Goal: Task Accomplishment & Management: Use online tool/utility

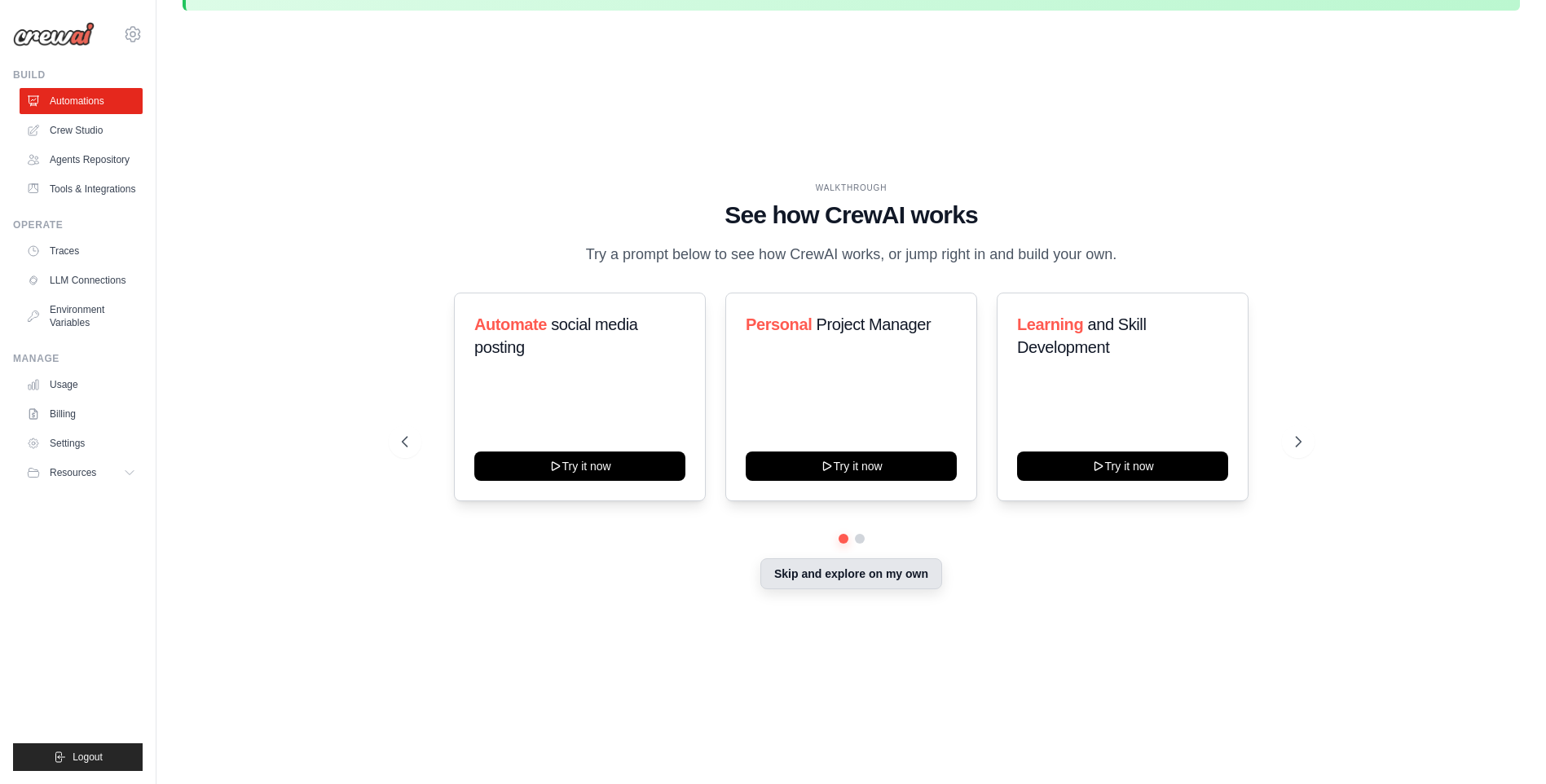
click at [868, 580] on button "Skip and explore on my own" at bounding box center [851, 573] width 182 height 31
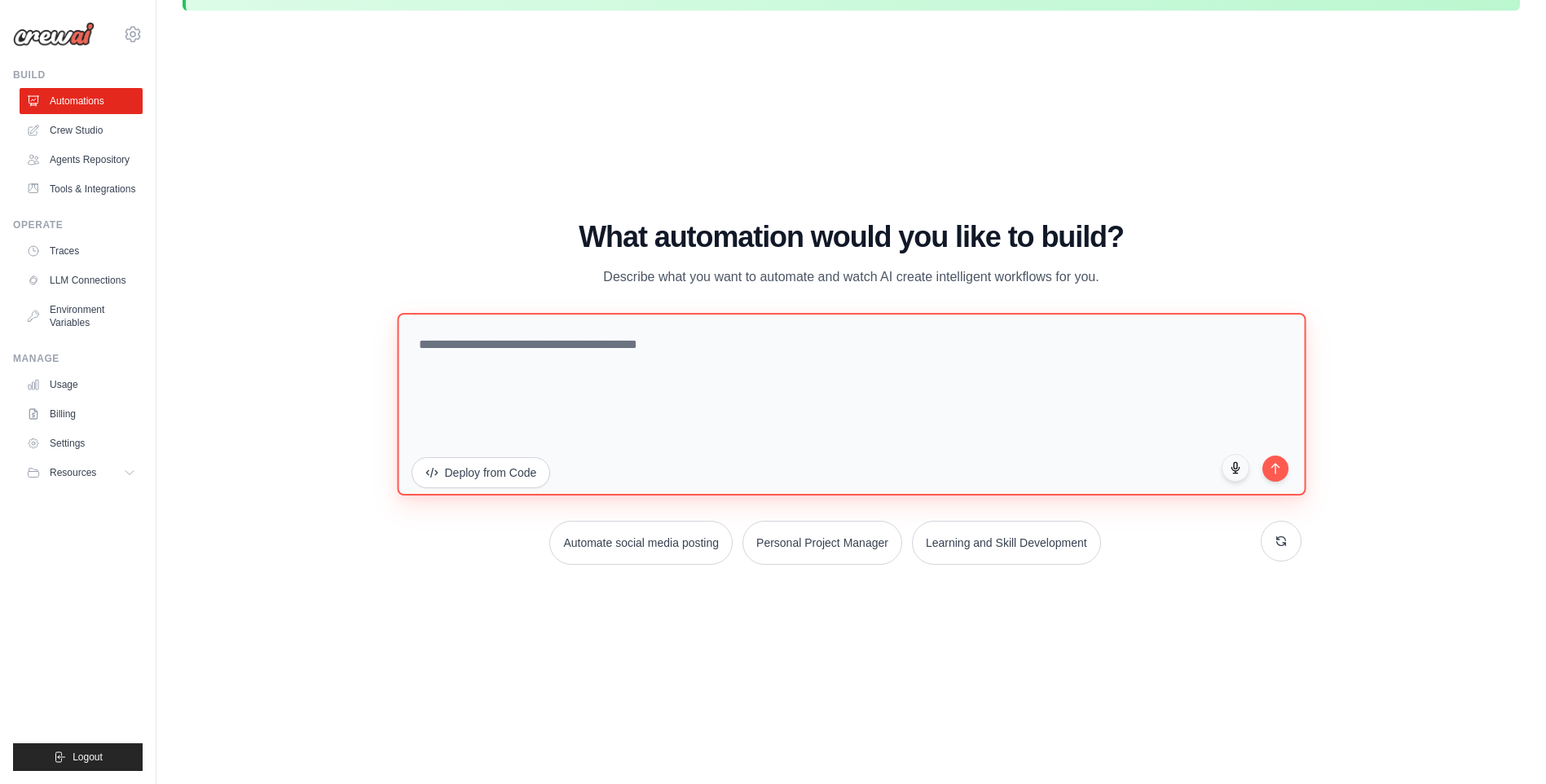
click at [643, 373] on textarea at bounding box center [851, 404] width 908 height 183
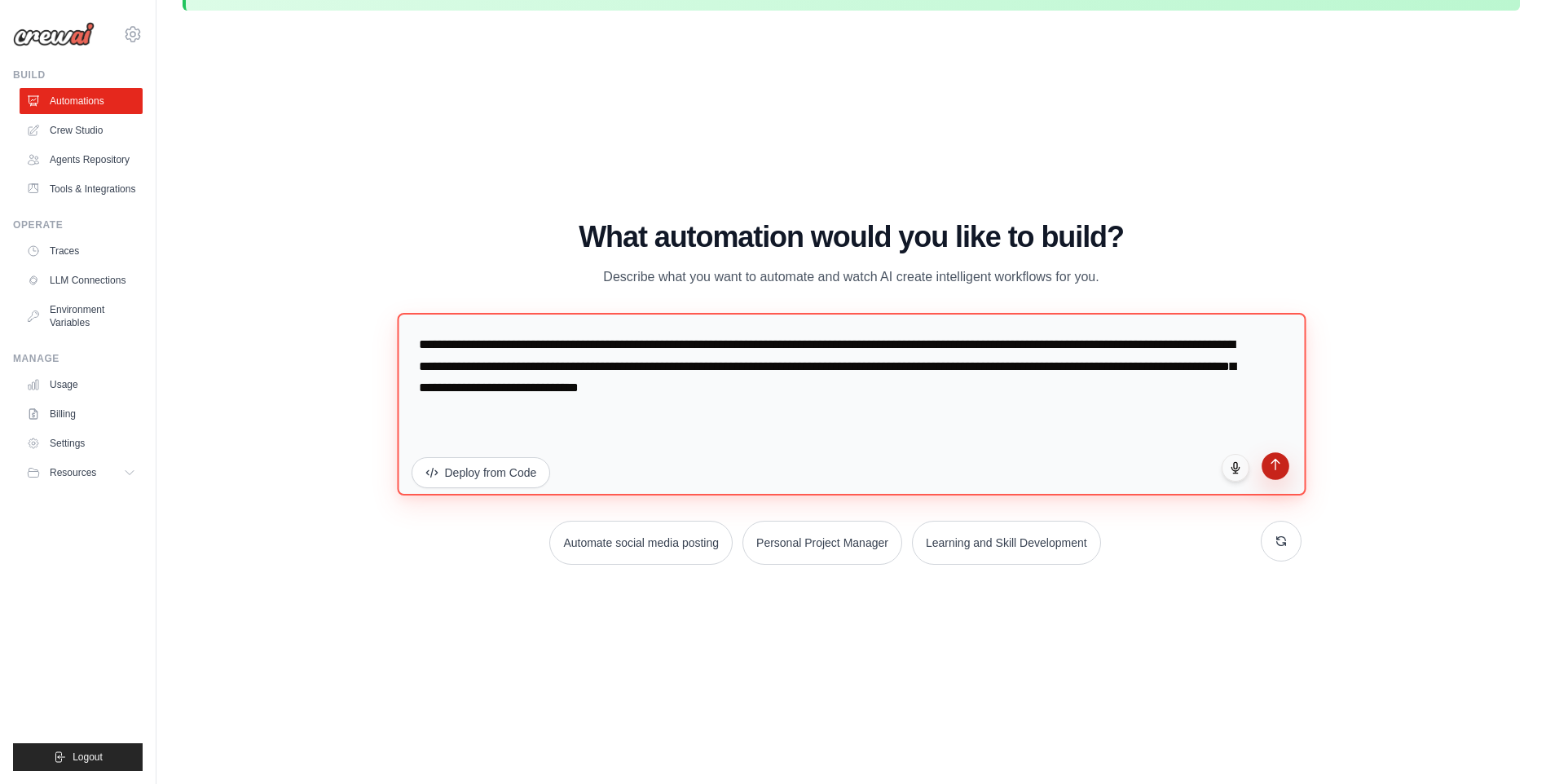
type textarea "**********"
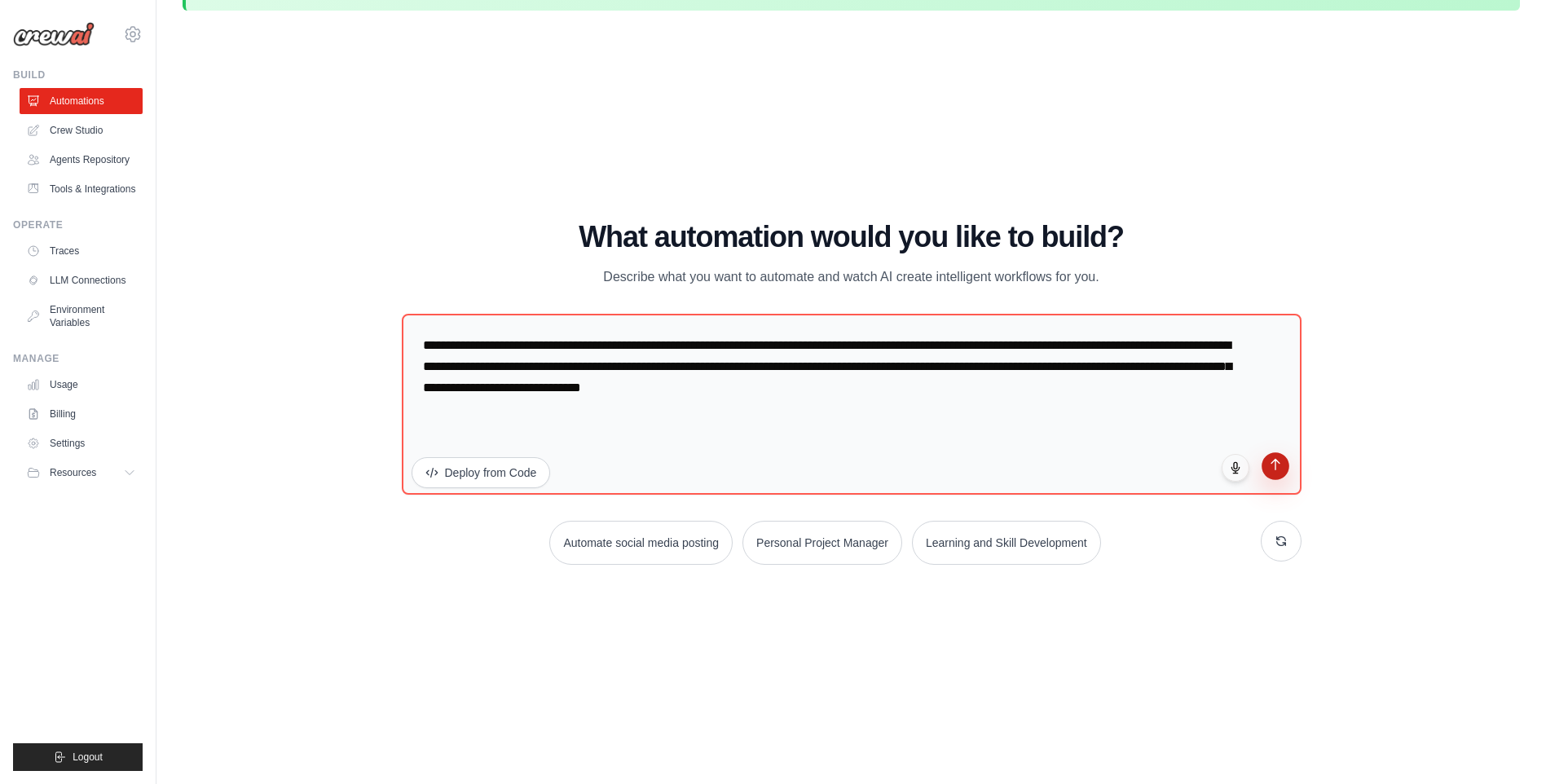
click at [1277, 462] on icon "submit" at bounding box center [1274, 464] width 8 height 10
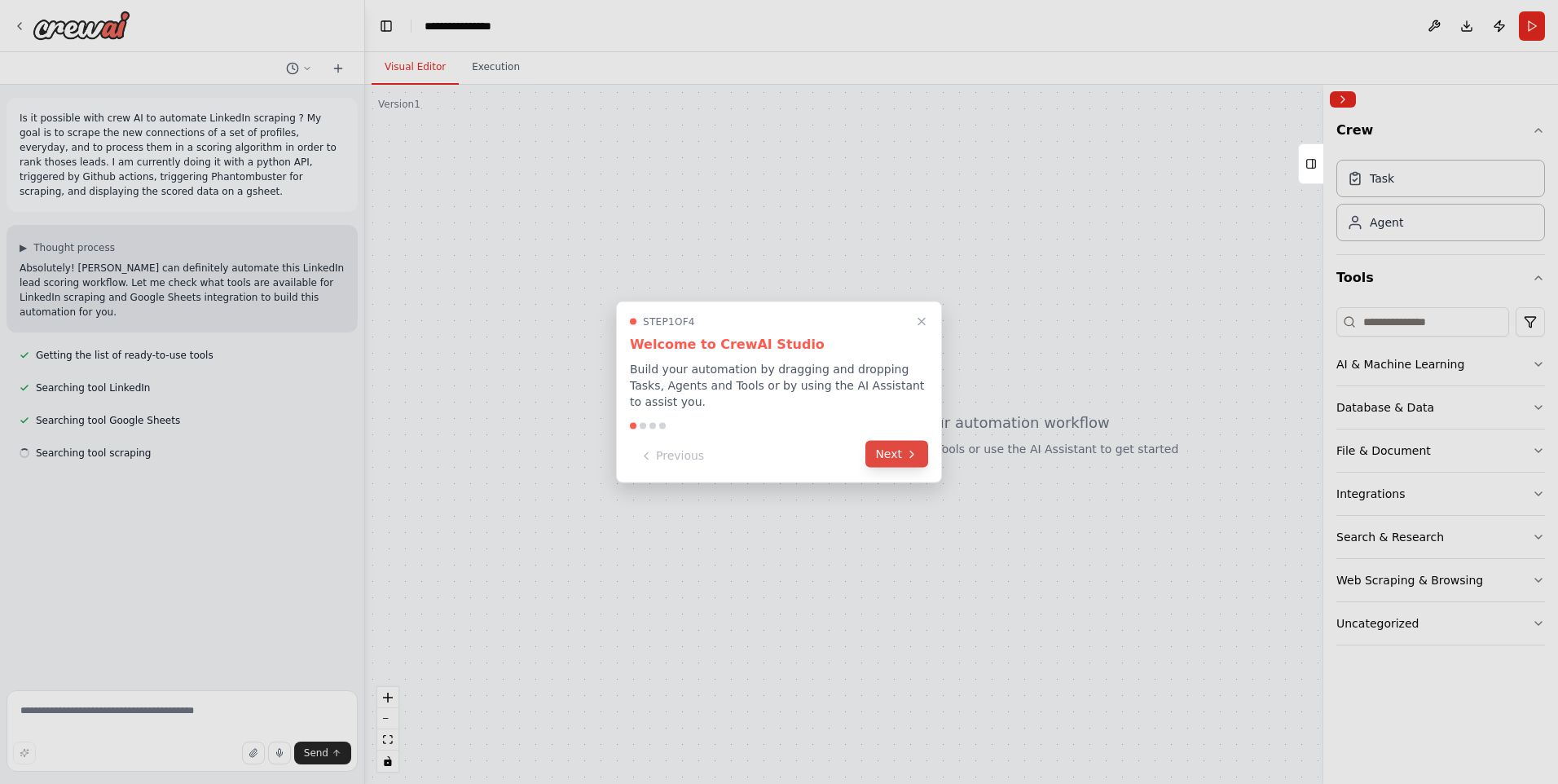
click at [896, 441] on button "Next" at bounding box center [897, 454] width 63 height 27
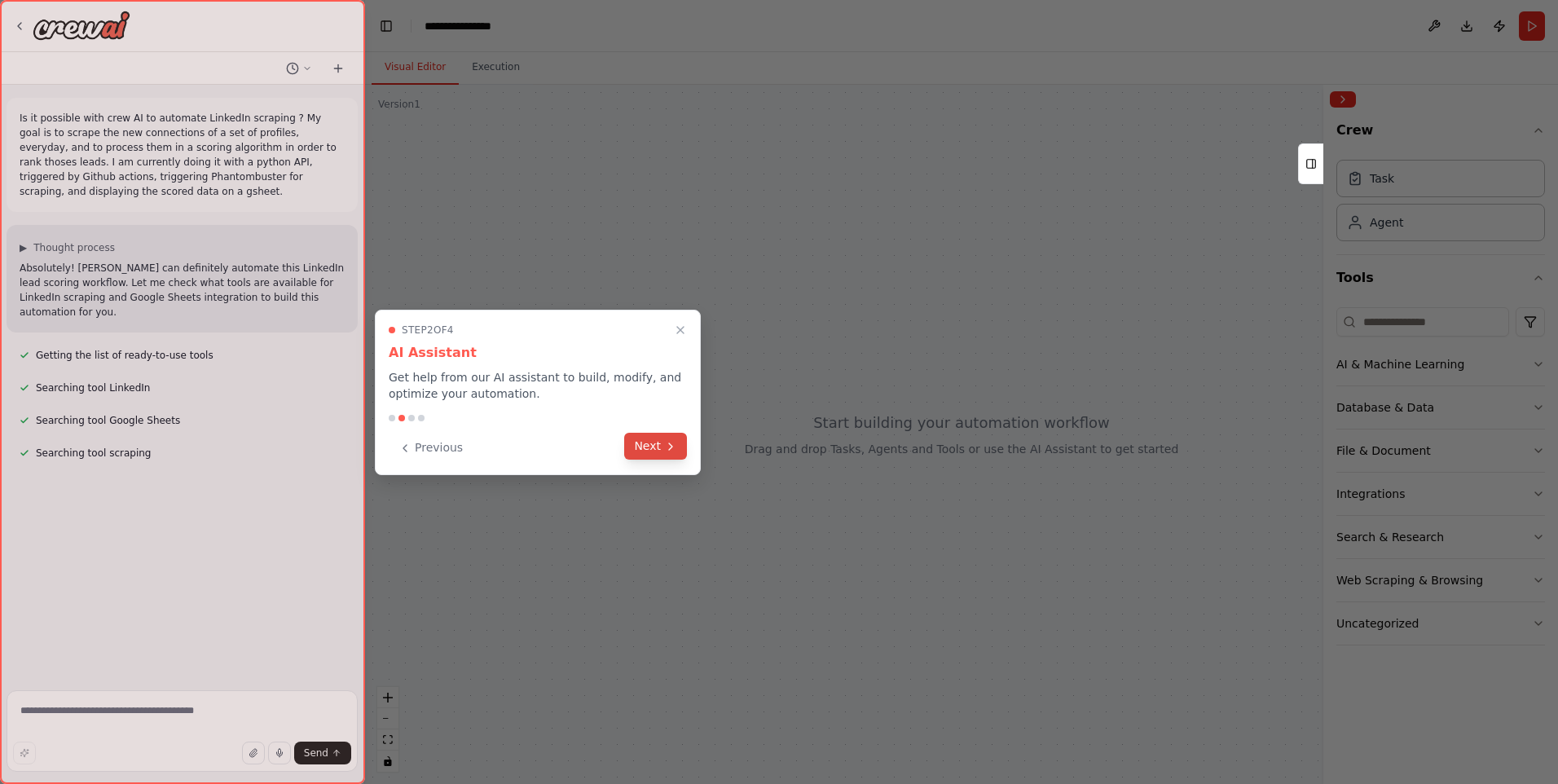
click at [663, 444] on button "Next" at bounding box center [655, 446] width 63 height 27
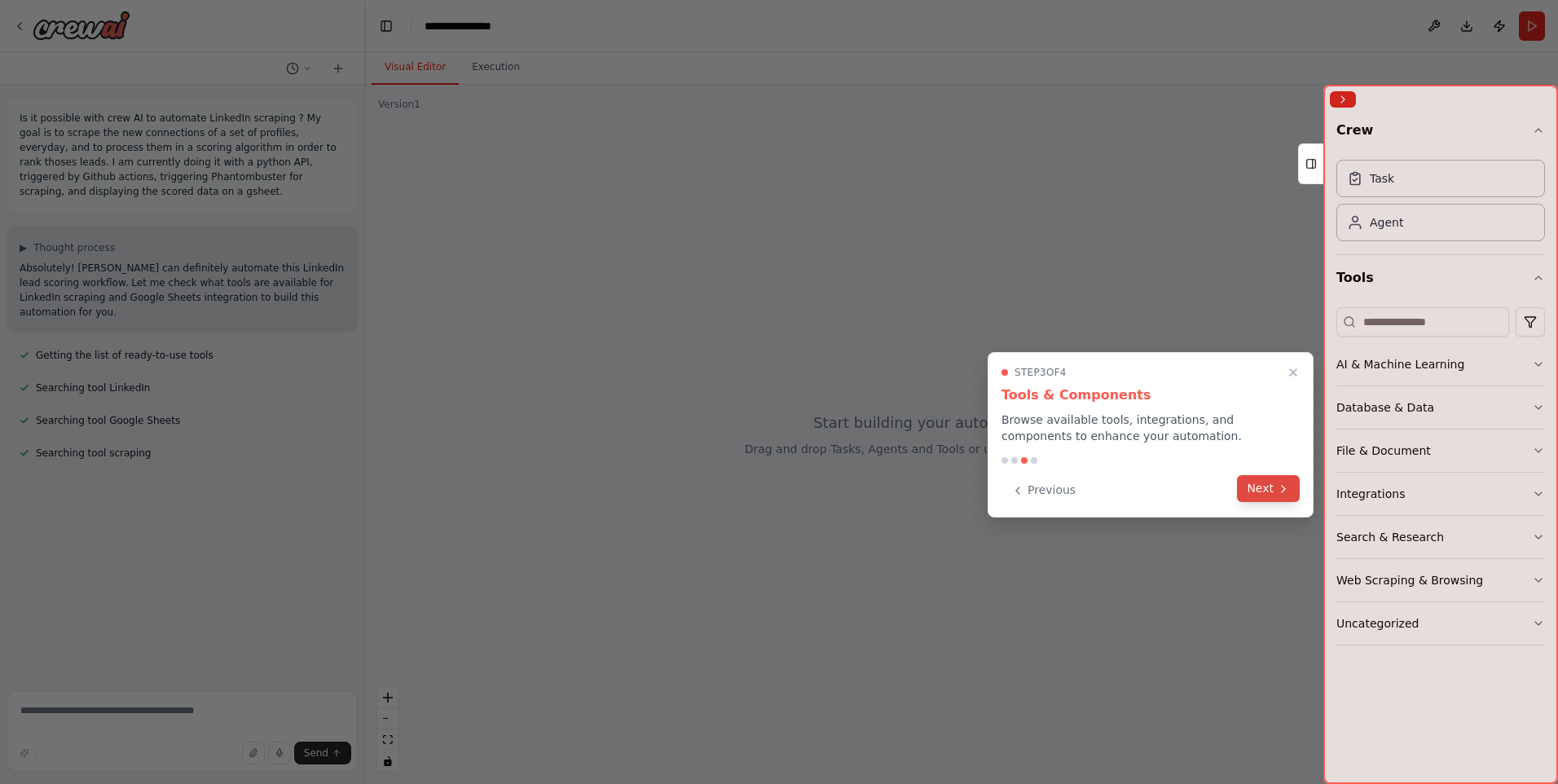
click at [1274, 486] on button "Next" at bounding box center [1268, 488] width 63 height 27
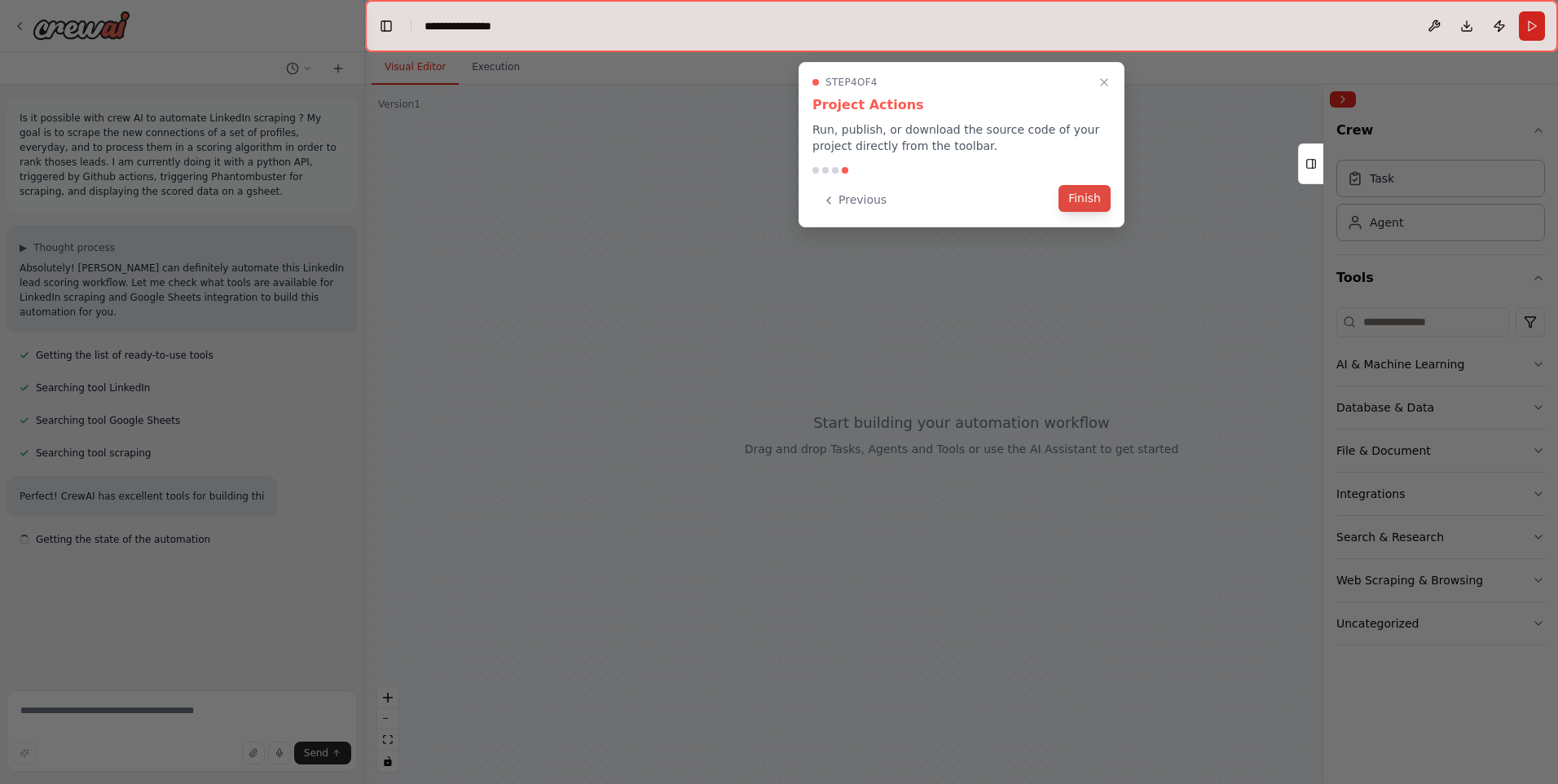
click at [1085, 196] on button "Finish" at bounding box center [1084, 198] width 52 height 27
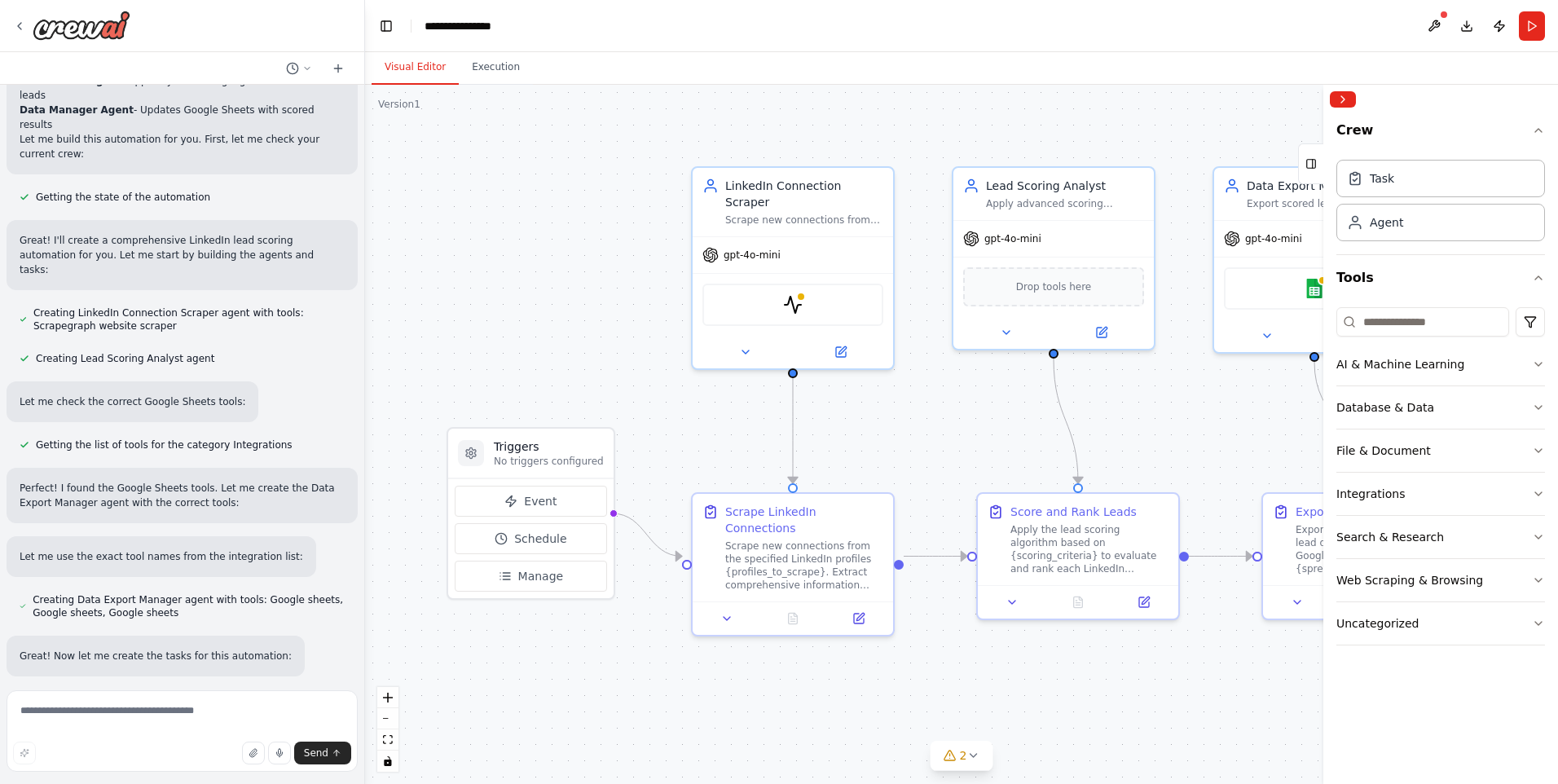
scroll to position [640, 0]
